Goal: Obtain resource: Download file/media

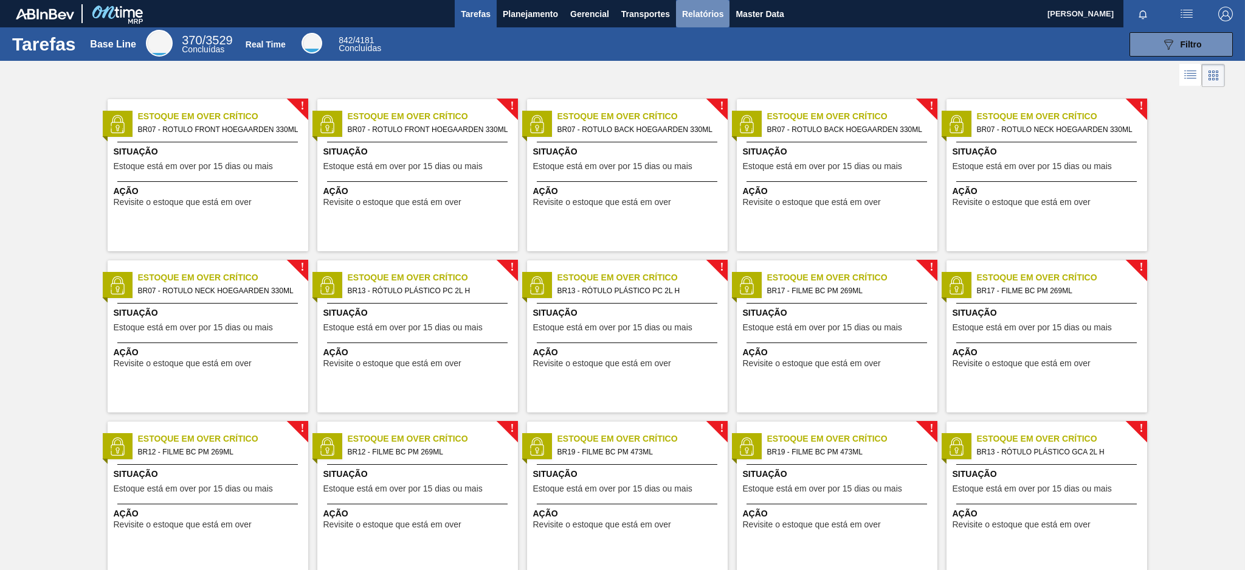
click at [688, 7] on span "Relatórios" at bounding box center [702, 14] width 41 height 15
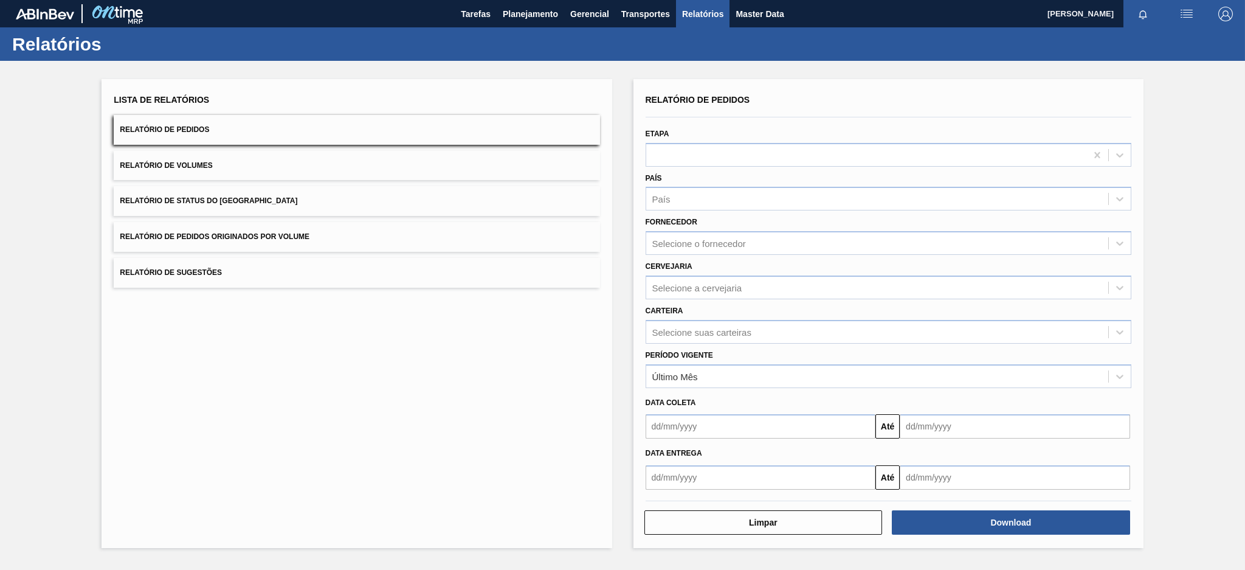
click at [358, 237] on button "Relatório de Pedidos Originados por Volume" at bounding box center [357, 237] width 486 height 30
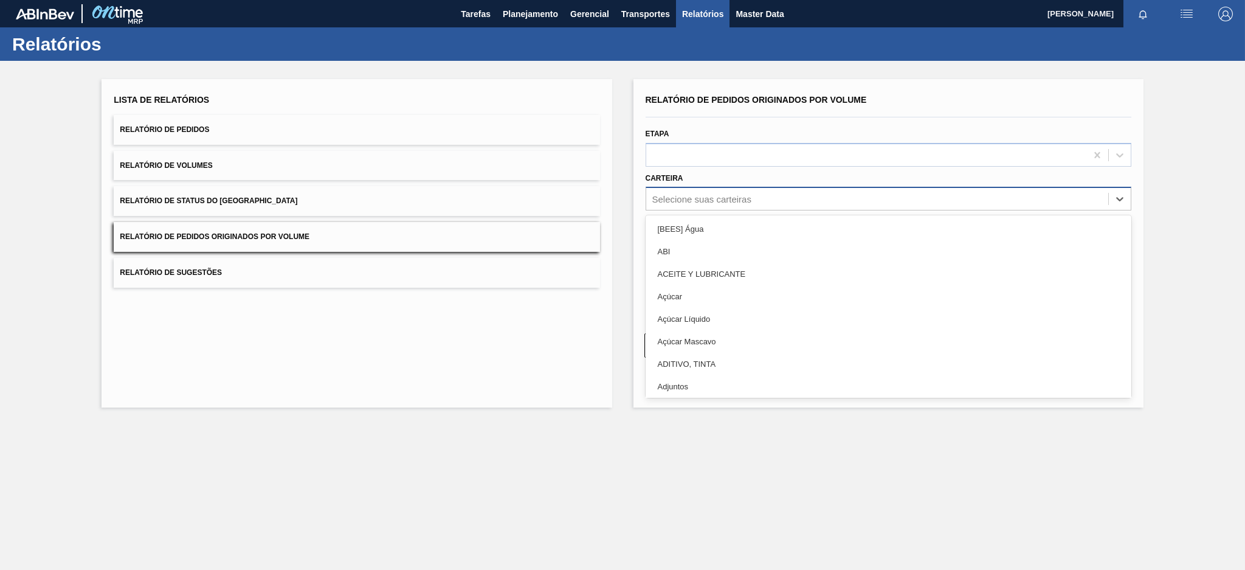
click at [752, 187] on div "Selecione suas carteiras" at bounding box center [889, 199] width 486 height 24
type input "pre"
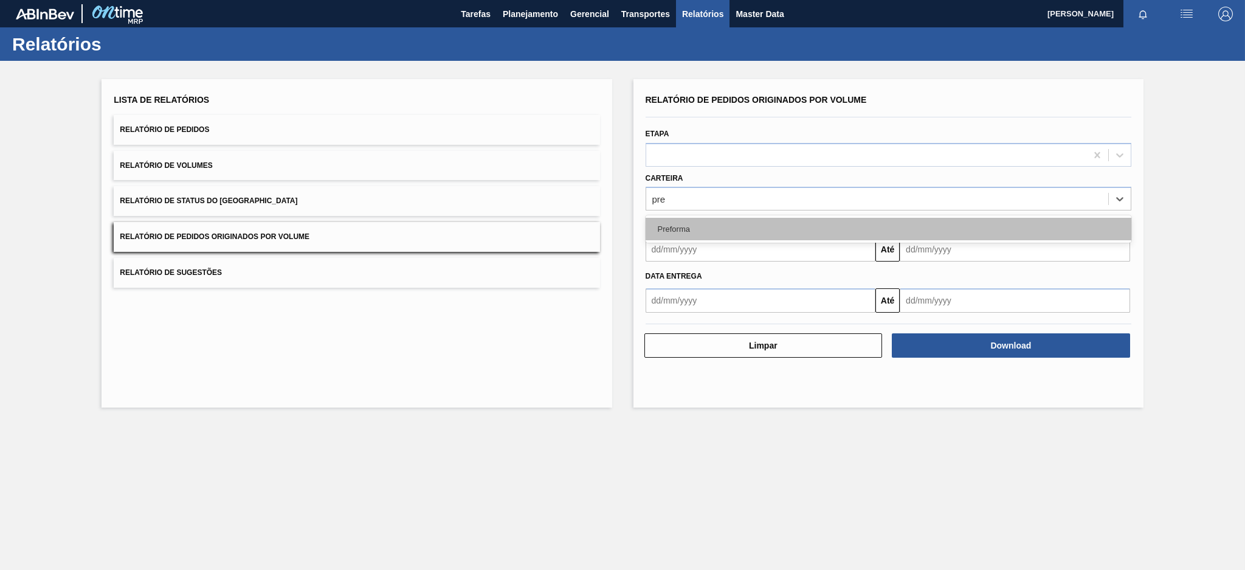
click at [719, 226] on div "Preforma" at bounding box center [889, 229] width 486 height 22
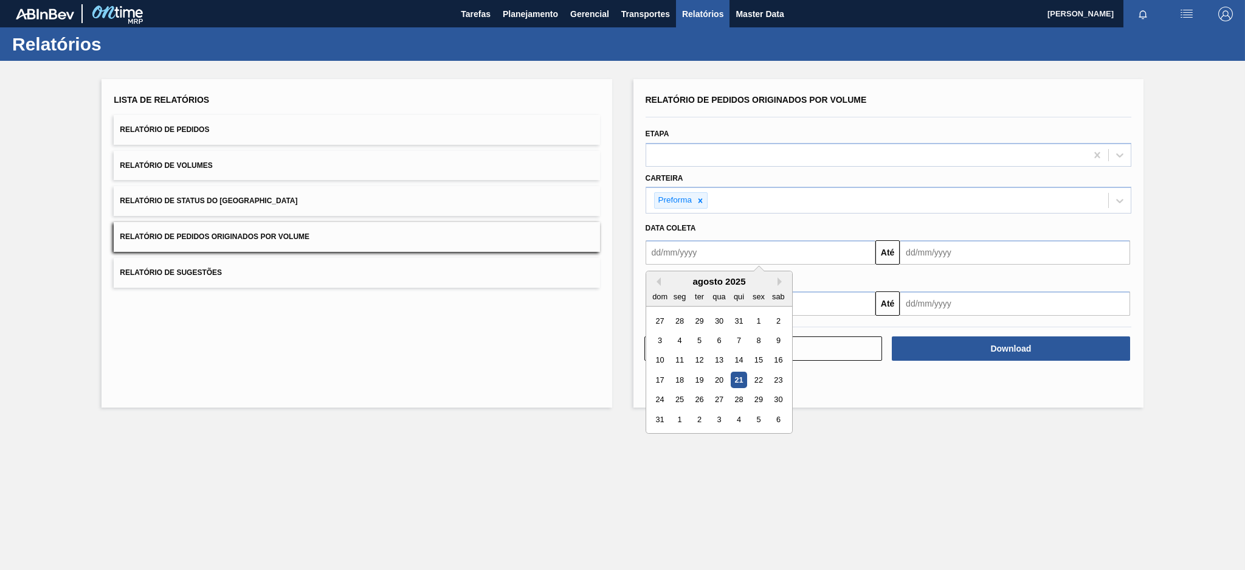
click at [707, 248] on input "text" at bounding box center [761, 252] width 230 height 24
click at [659, 279] on button "Previous Month" at bounding box center [656, 281] width 9 height 9
click at [657, 375] on div "20" at bounding box center [660, 380] width 16 height 16
type input "[DATE]"
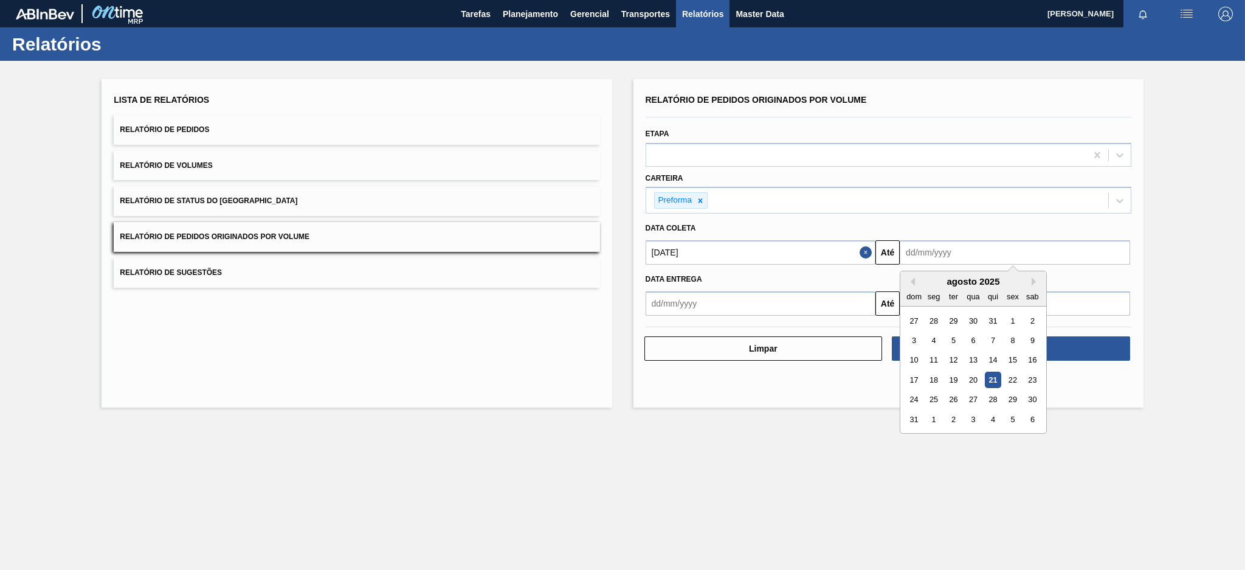
click at [926, 252] on input "text" at bounding box center [1015, 252] width 230 height 24
click at [992, 379] on div "21" at bounding box center [993, 380] width 16 height 16
type input "[DATE]"
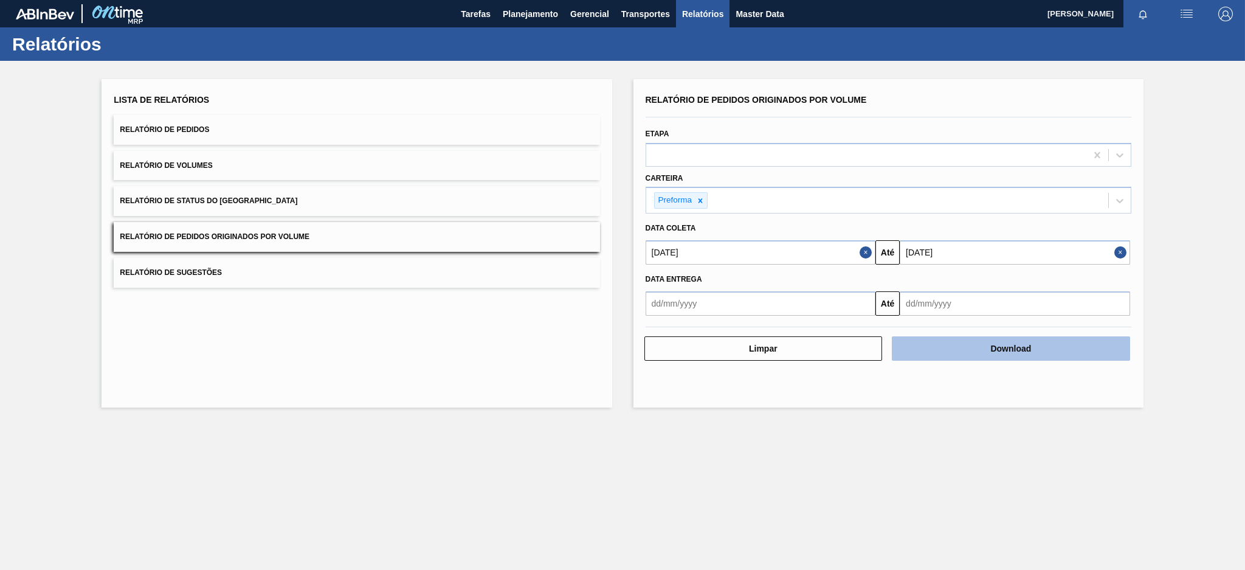
click at [989, 346] on button "Download" at bounding box center [1011, 348] width 238 height 24
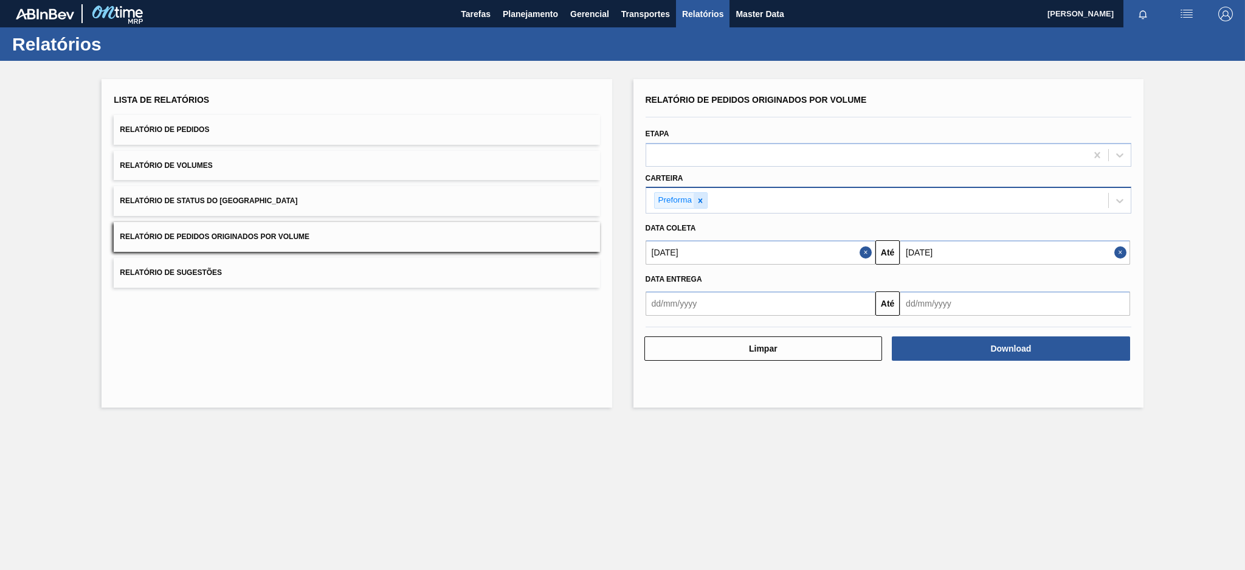
click at [699, 204] on div at bounding box center [700, 200] width 13 height 15
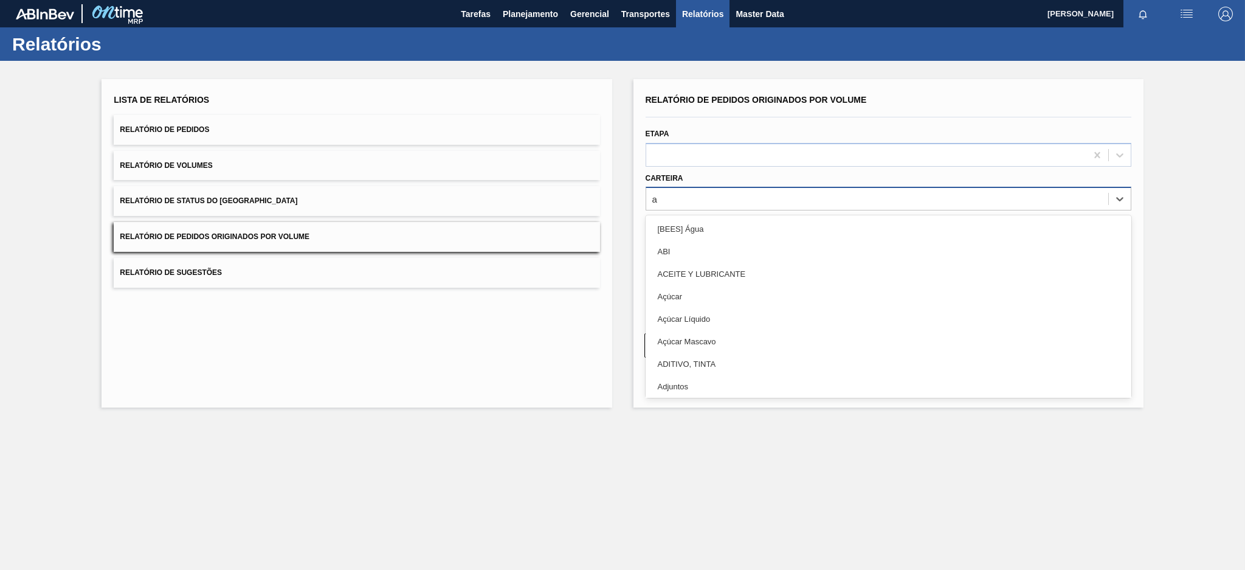
type input "aç"
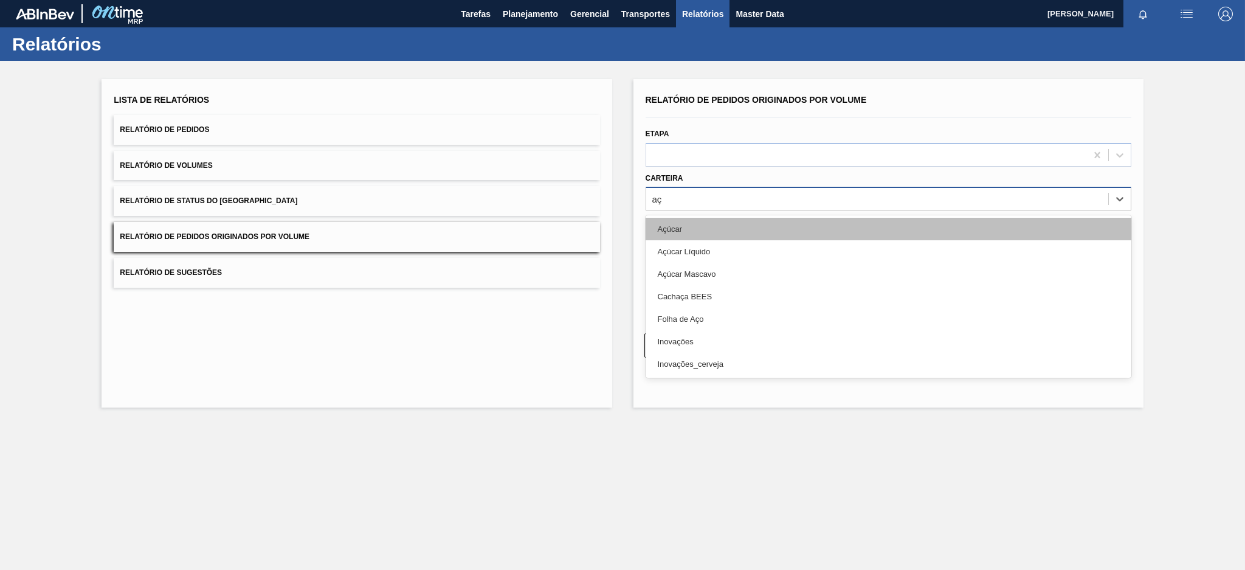
click at [670, 224] on div "Açúcar" at bounding box center [889, 229] width 486 height 22
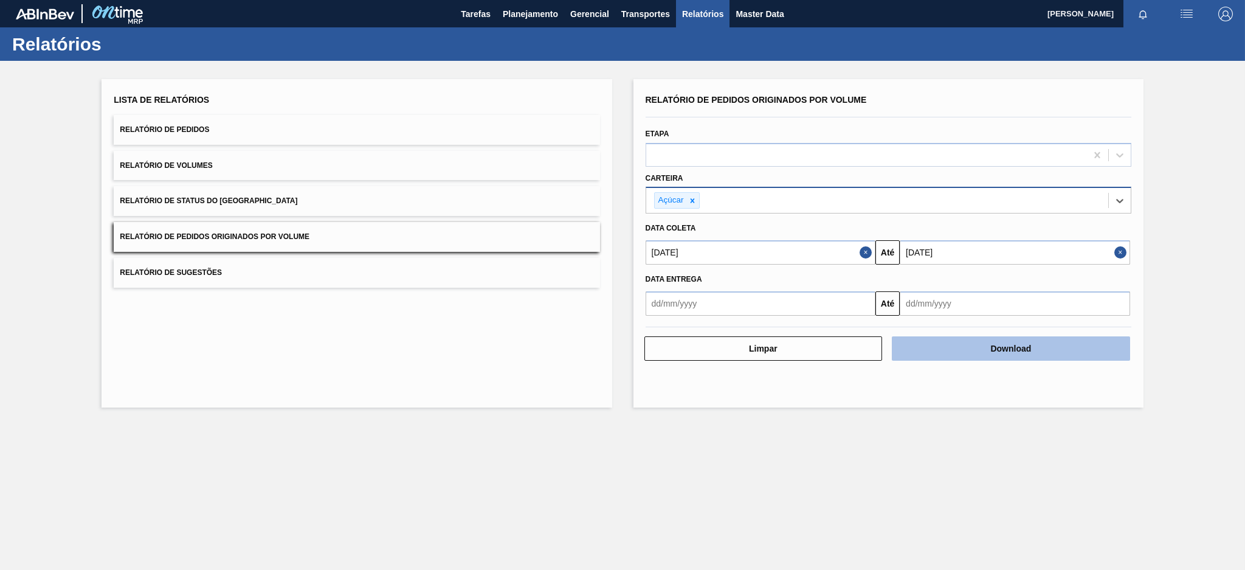
click at [973, 344] on button "Download" at bounding box center [1011, 348] width 238 height 24
